Goal: Task Accomplishment & Management: Manage account settings

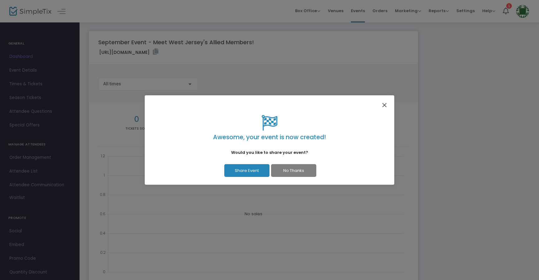
click at [382, 104] on button "Close" at bounding box center [384, 105] width 8 height 8
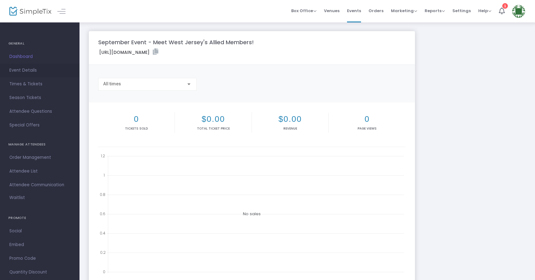
click at [21, 66] on span "Event Details" at bounding box center [39, 70] width 61 height 8
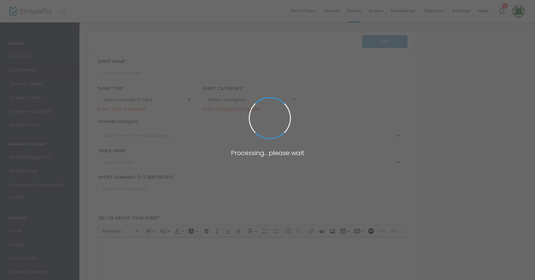
type input "September Event - Meet West Jersey's Allied Members!"
type textarea "Join AIA West Jersey as we celebrate the success of CANstruction 2025 and distr…"
type input "Register Now"
type input "Blue Monkey Tavern (Blue Monkey Tavern)"
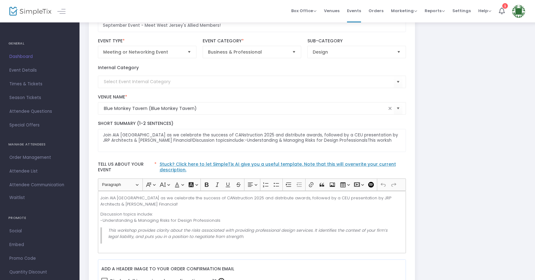
scroll to position [61, 0]
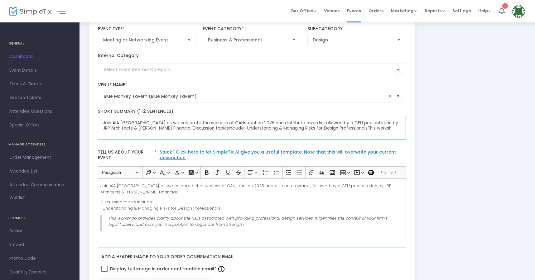
click at [185, 129] on textarea "Join AIA West Jersey as we celebrate the success of CANstruction 2025 and distr…" at bounding box center [252, 128] width 308 height 23
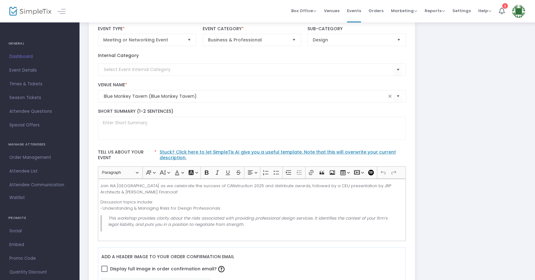
click at [142, 186] on p "Join AIA West Jersey as we celebrate the success of CANstruction 2025 and distr…" at bounding box center [251, 189] width 303 height 12
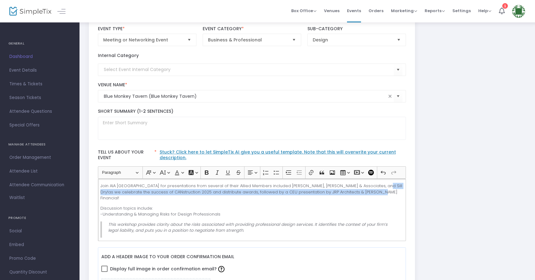
drag, startPoint x: 376, startPoint y: 192, endPoint x: 371, endPoint y: 186, distance: 7.7
click at [371, 186] on p "Join AIA West Jersey for presentations from several of their Allied Members inc…" at bounding box center [251, 192] width 303 height 18
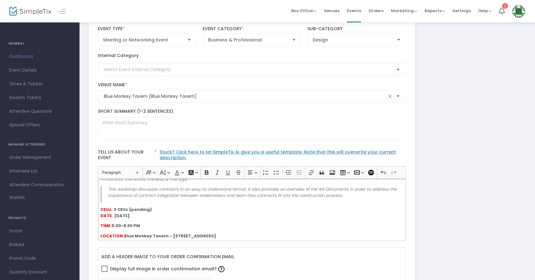
scroll to position [56, 0]
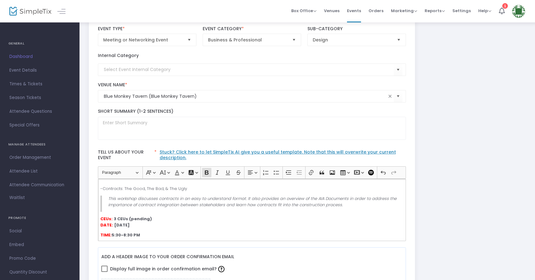
click at [100, 220] on strong "CEUs:" at bounding box center [106, 219] width 12 height 6
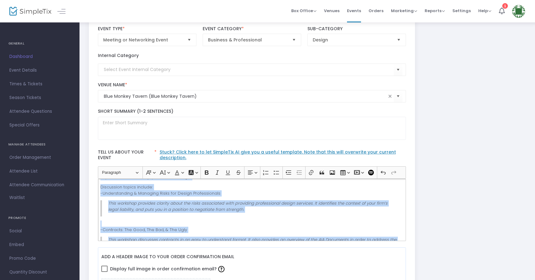
scroll to position [0, 0]
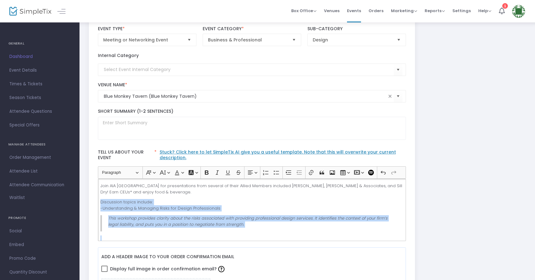
drag, startPoint x: 345, startPoint y: 205, endPoint x: 95, endPoint y: 202, distance: 250.3
click at [95, 202] on div "Heading Paragraph Paragraph Heading 1 Heading 2 Heading 3 Font Family Font Fami…" at bounding box center [252, 203] width 314 height 75
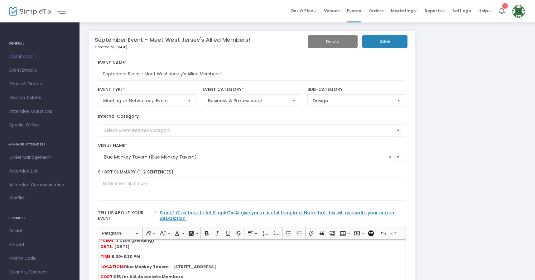
click at [384, 41] on button "Save" at bounding box center [384, 41] width 45 height 13
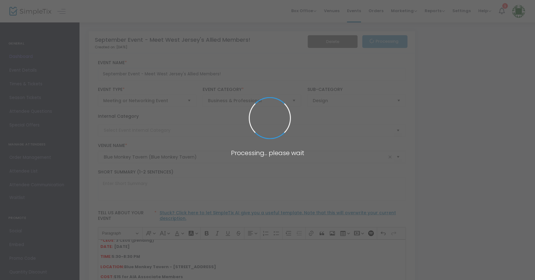
type textarea "Join AIA West Jersey for presentations from several of their Allied Members inc…"
